Goal: Information Seeking & Learning: Find specific fact

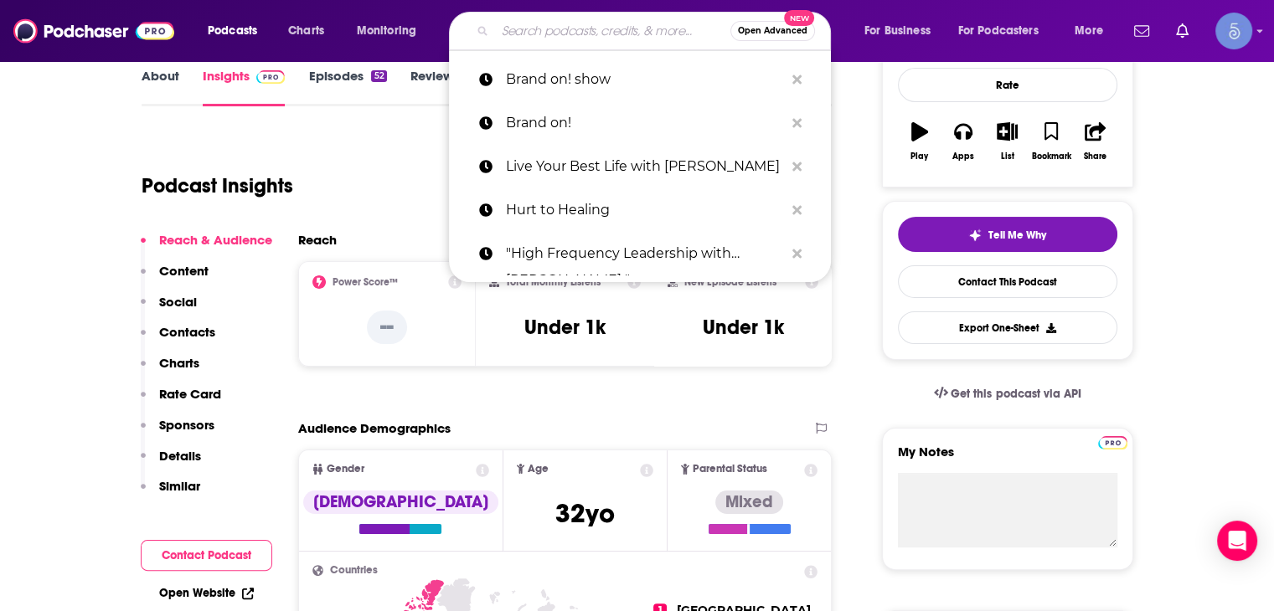
scroll to position [251, 0]
type input "[URL][DOMAIN_NAME]"
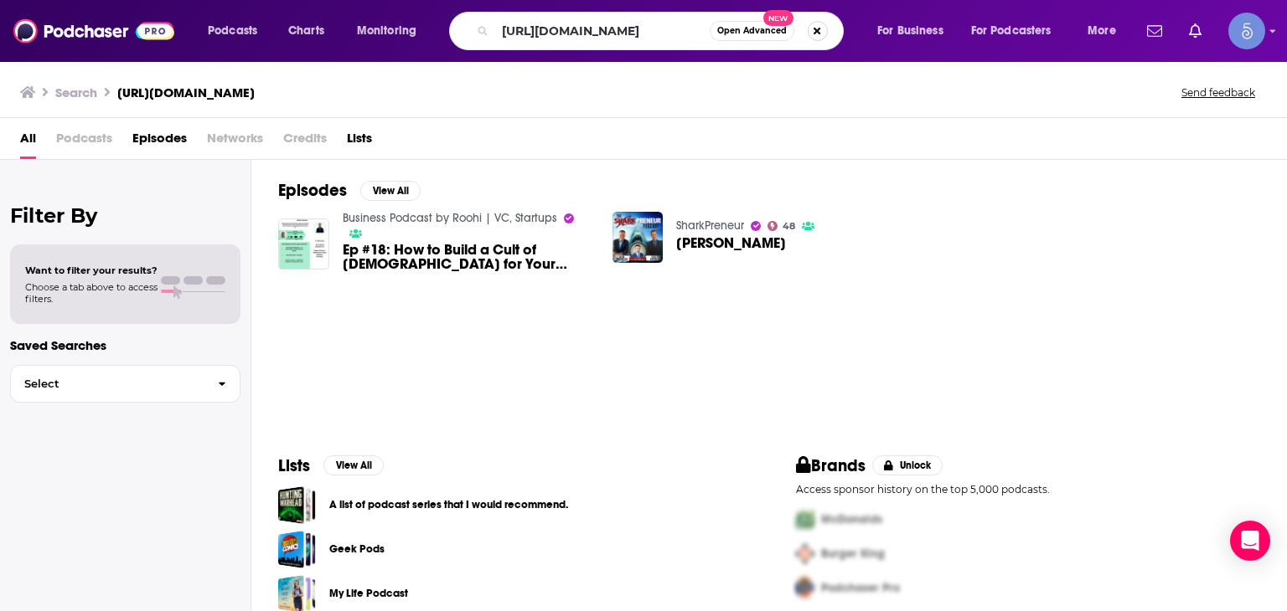
click at [816, 26] on button "Search podcasts, credits, & more..." at bounding box center [818, 31] width 20 height 20
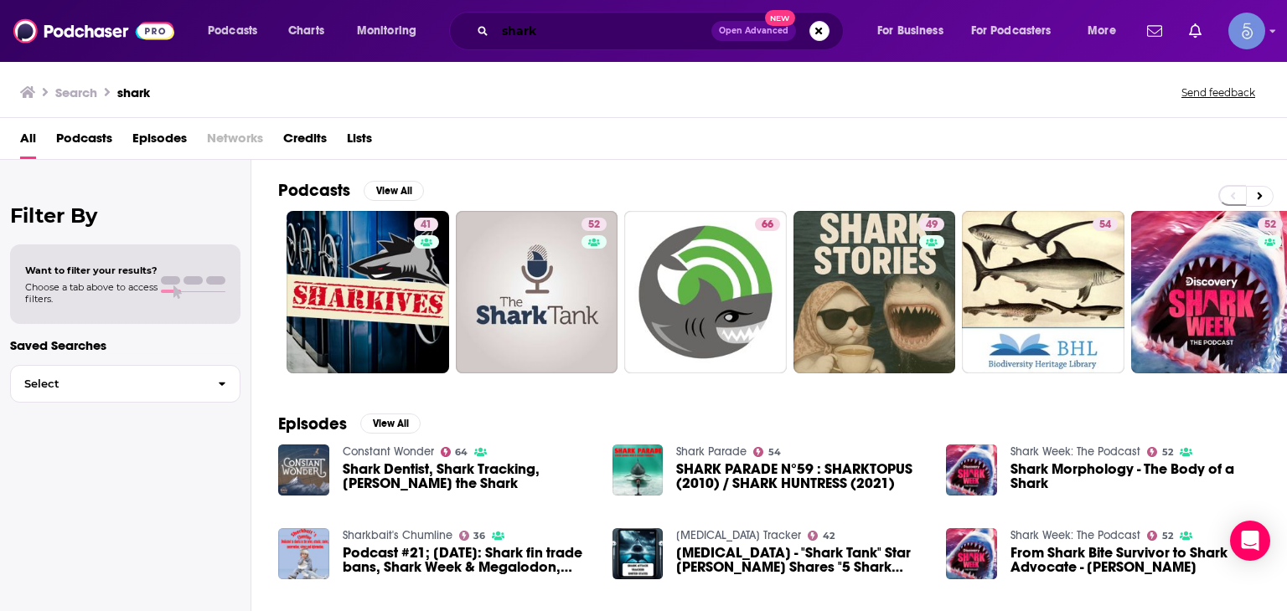
click at [543, 28] on input "shark" at bounding box center [603, 31] width 216 height 27
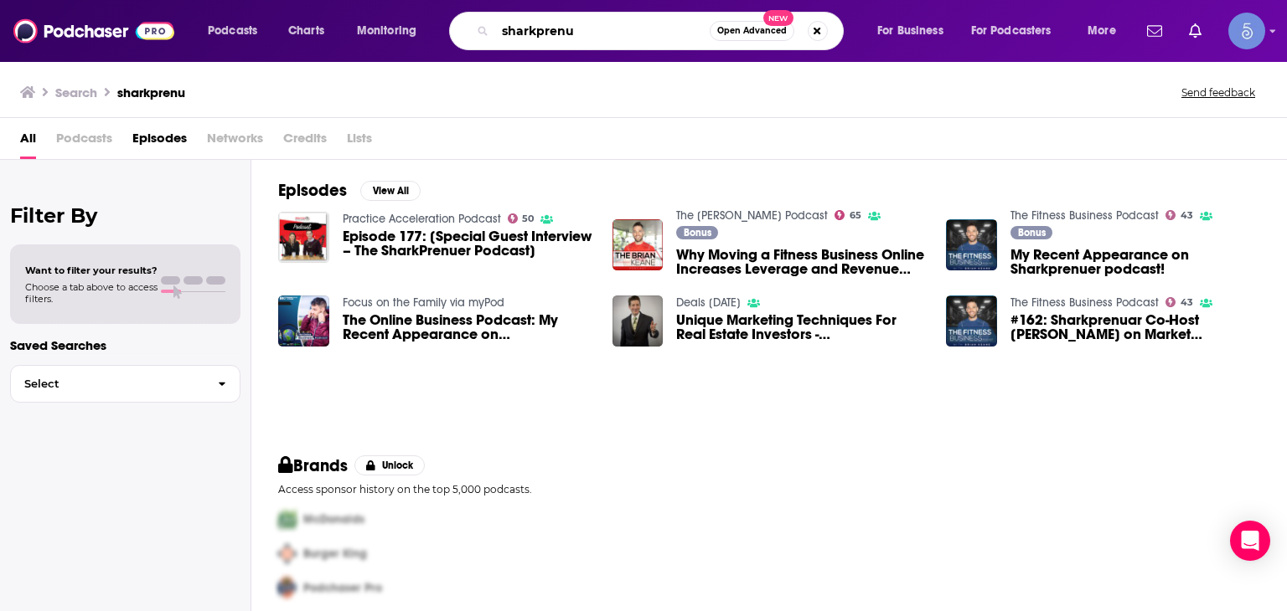
click at [620, 28] on input "sharkprenu" at bounding box center [602, 31] width 214 height 27
type input "sharkprenuer"
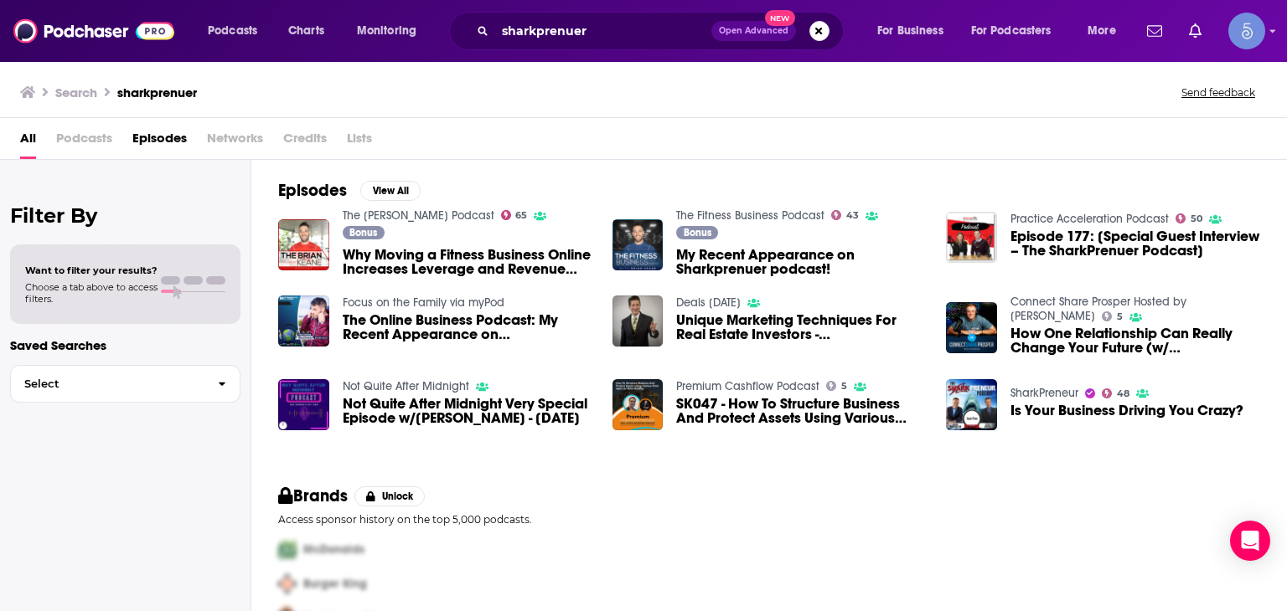
click at [87, 132] on span "Podcasts" at bounding box center [84, 142] width 56 height 34
click at [87, 134] on span "Podcasts" at bounding box center [84, 142] width 56 height 34
click at [89, 137] on span "Podcasts" at bounding box center [84, 142] width 56 height 34
click at [96, 137] on span "Podcasts" at bounding box center [84, 142] width 56 height 34
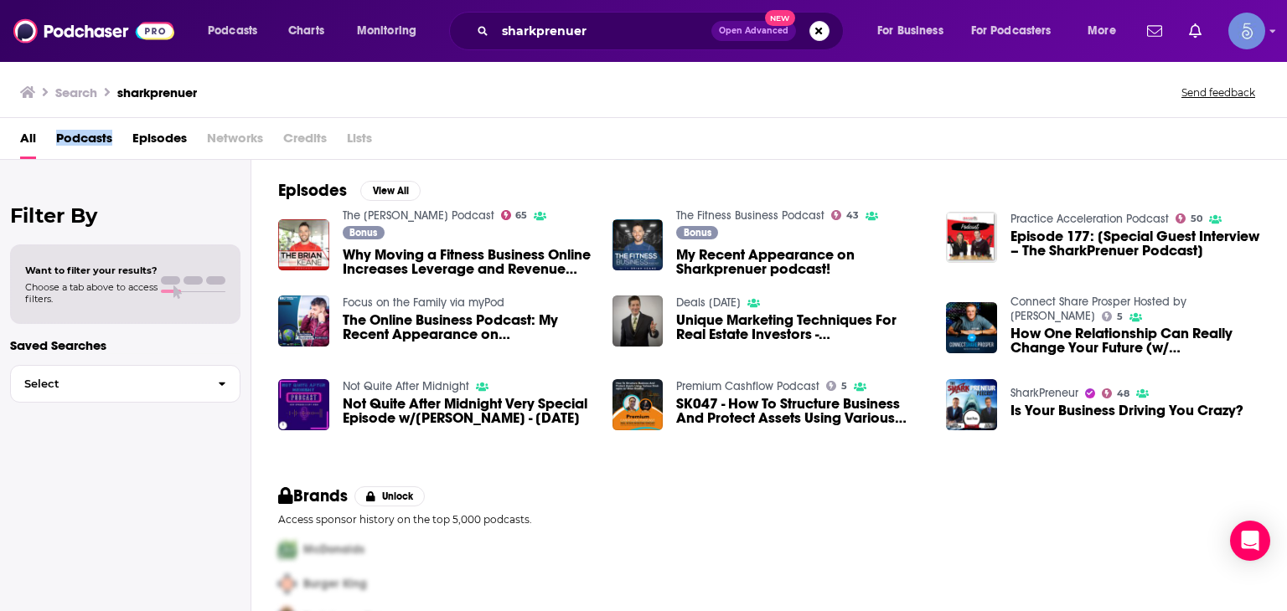
click at [96, 137] on span "Podcasts" at bounding box center [84, 142] width 56 height 34
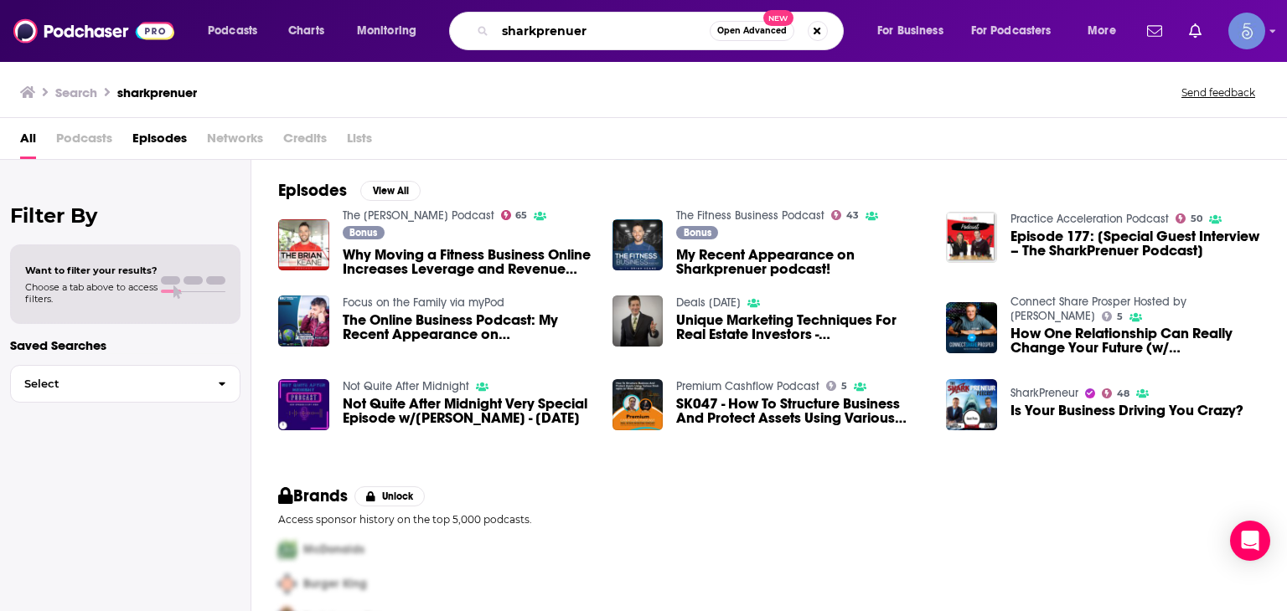
drag, startPoint x: 630, startPoint y: 33, endPoint x: 70, endPoint y: 47, distance: 559.7
click at [70, 47] on div "Podcasts Charts Monitoring sharkprenuer Open Advanced New For Business For Podc…" at bounding box center [643, 31] width 1287 height 62
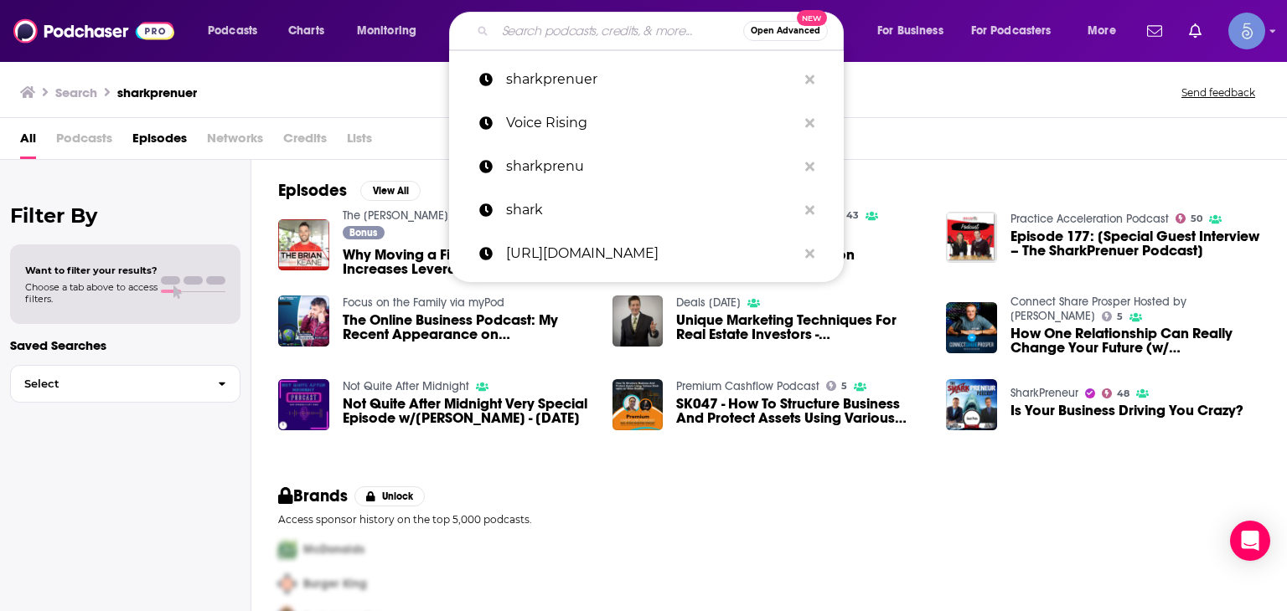
paste input "SharkPreneur"
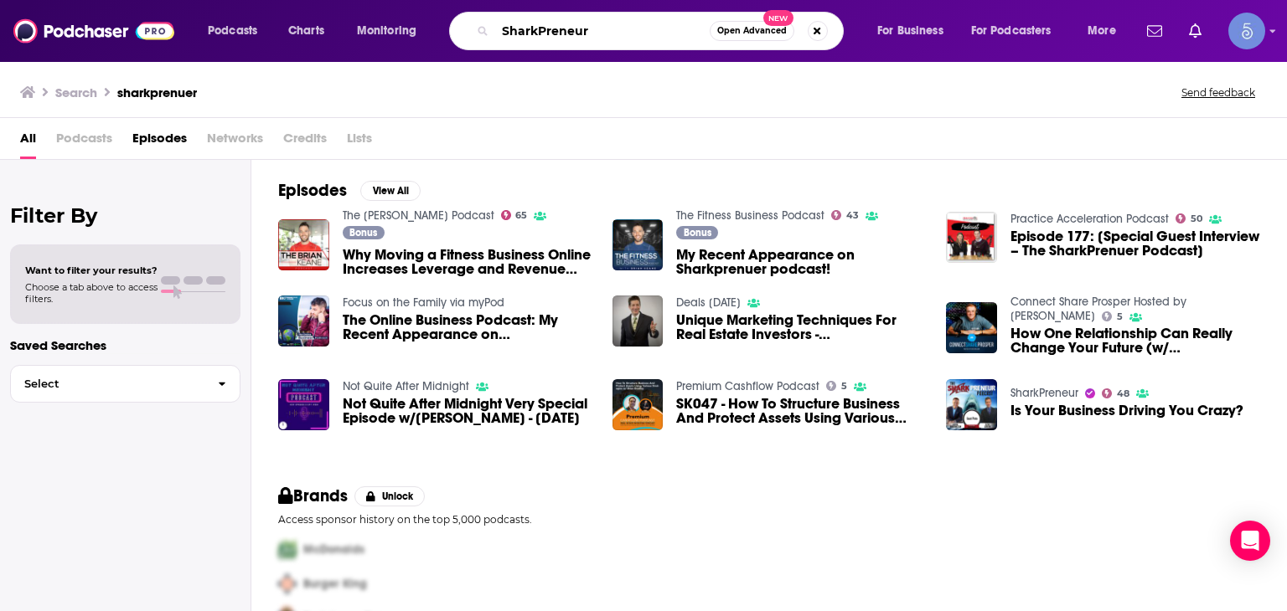
type input "SharkPreneur"
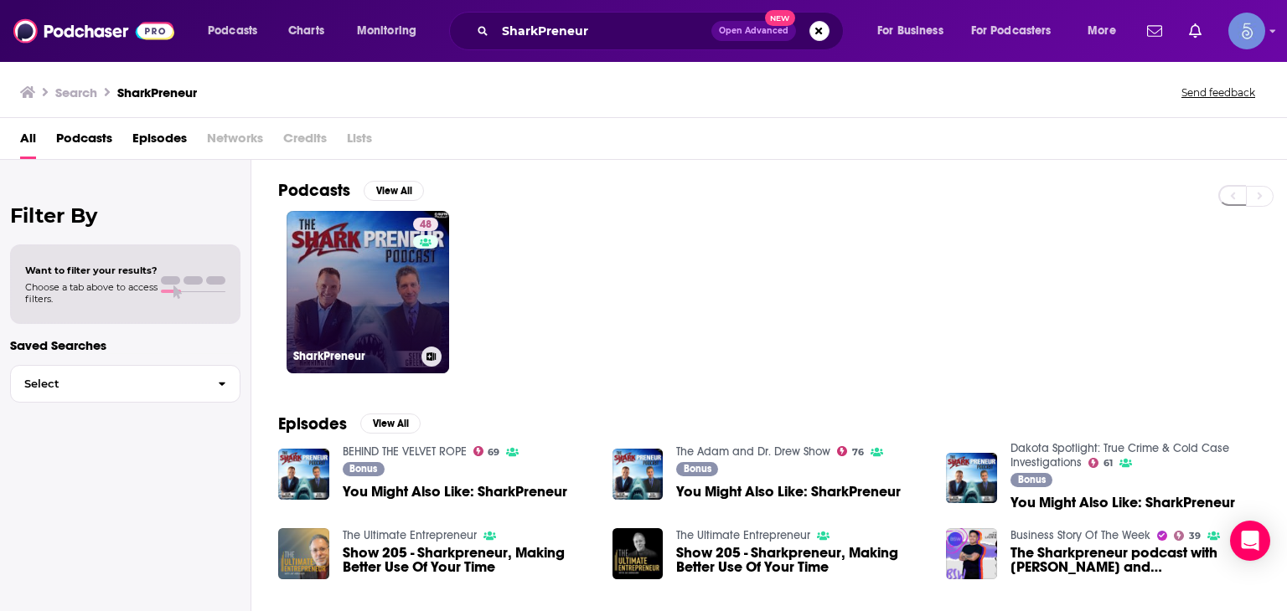
click at [392, 288] on link "48 SharkPreneur" at bounding box center [367, 292] width 163 height 163
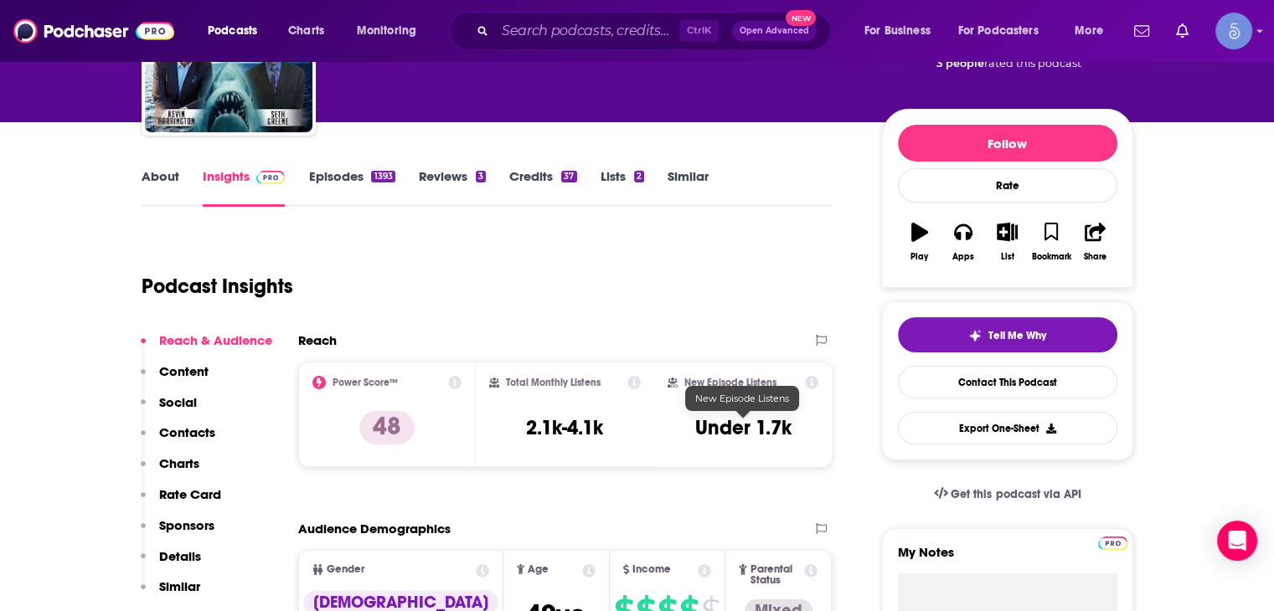
scroll to position [84, 0]
